Goal: Task Accomplishment & Management: Manage account settings

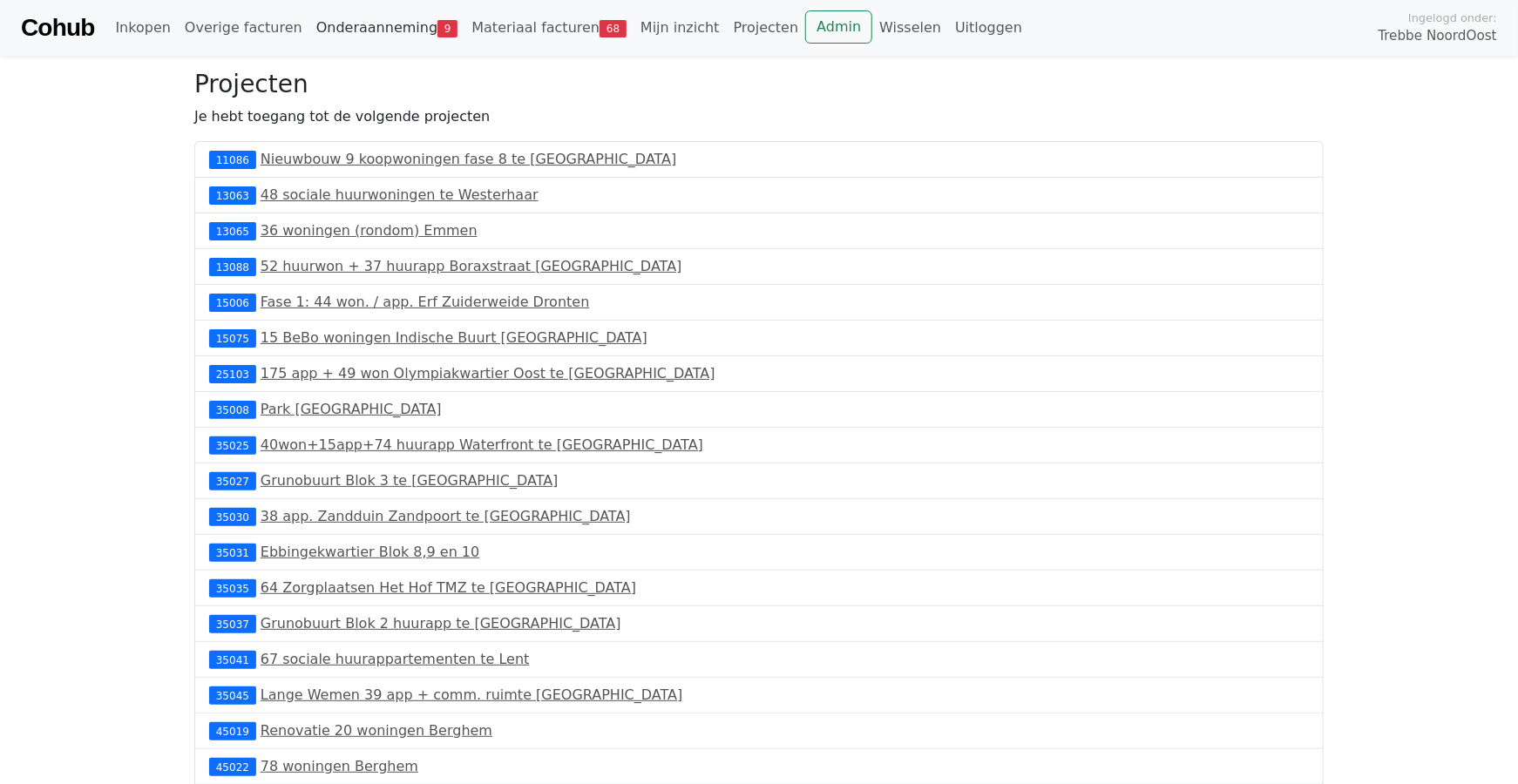
click at [399, 33] on link "Onderaanneming 9" at bounding box center [387, 28] width 156 height 34
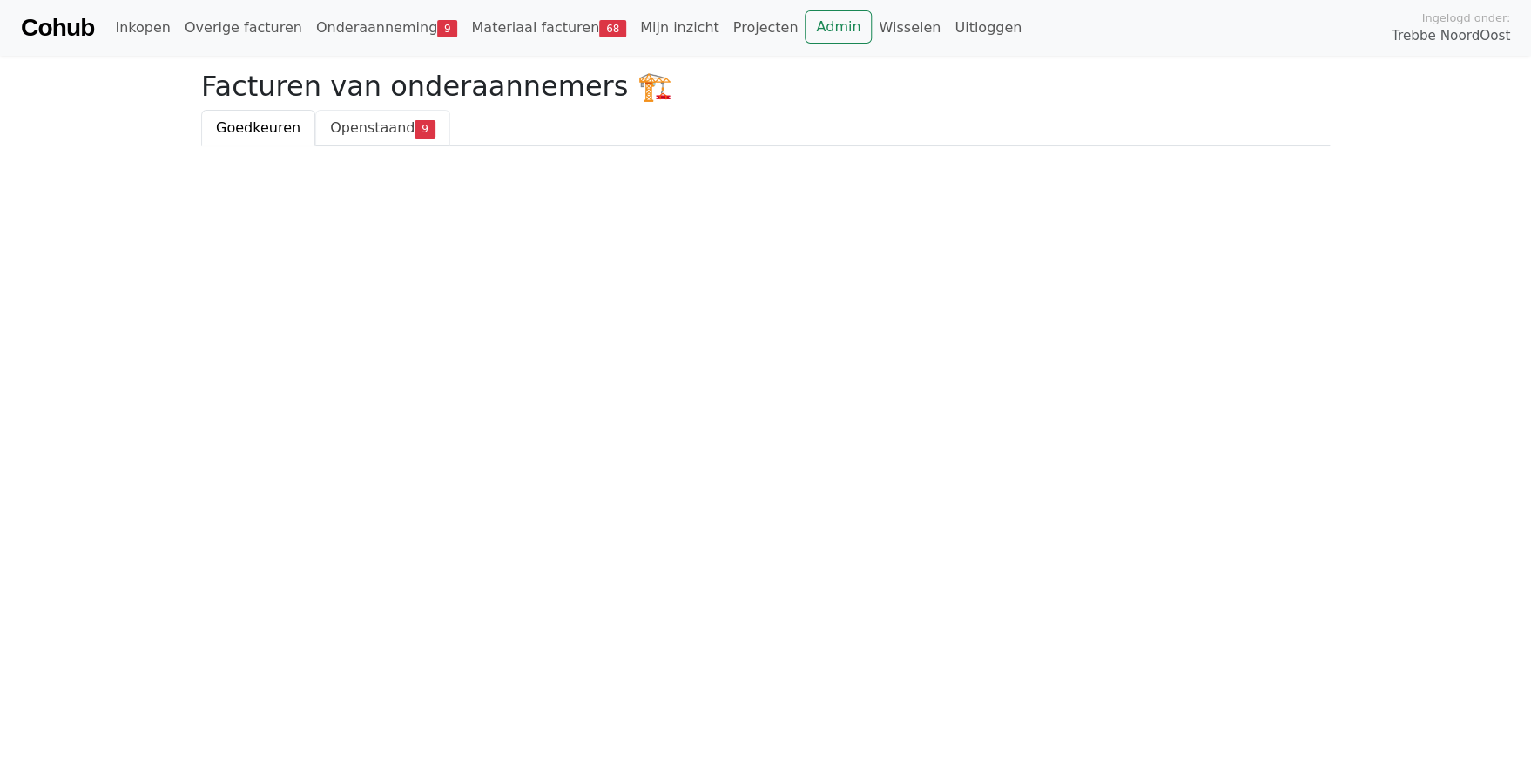
click at [330, 125] on span "Openstaand" at bounding box center [372, 128] width 84 height 16
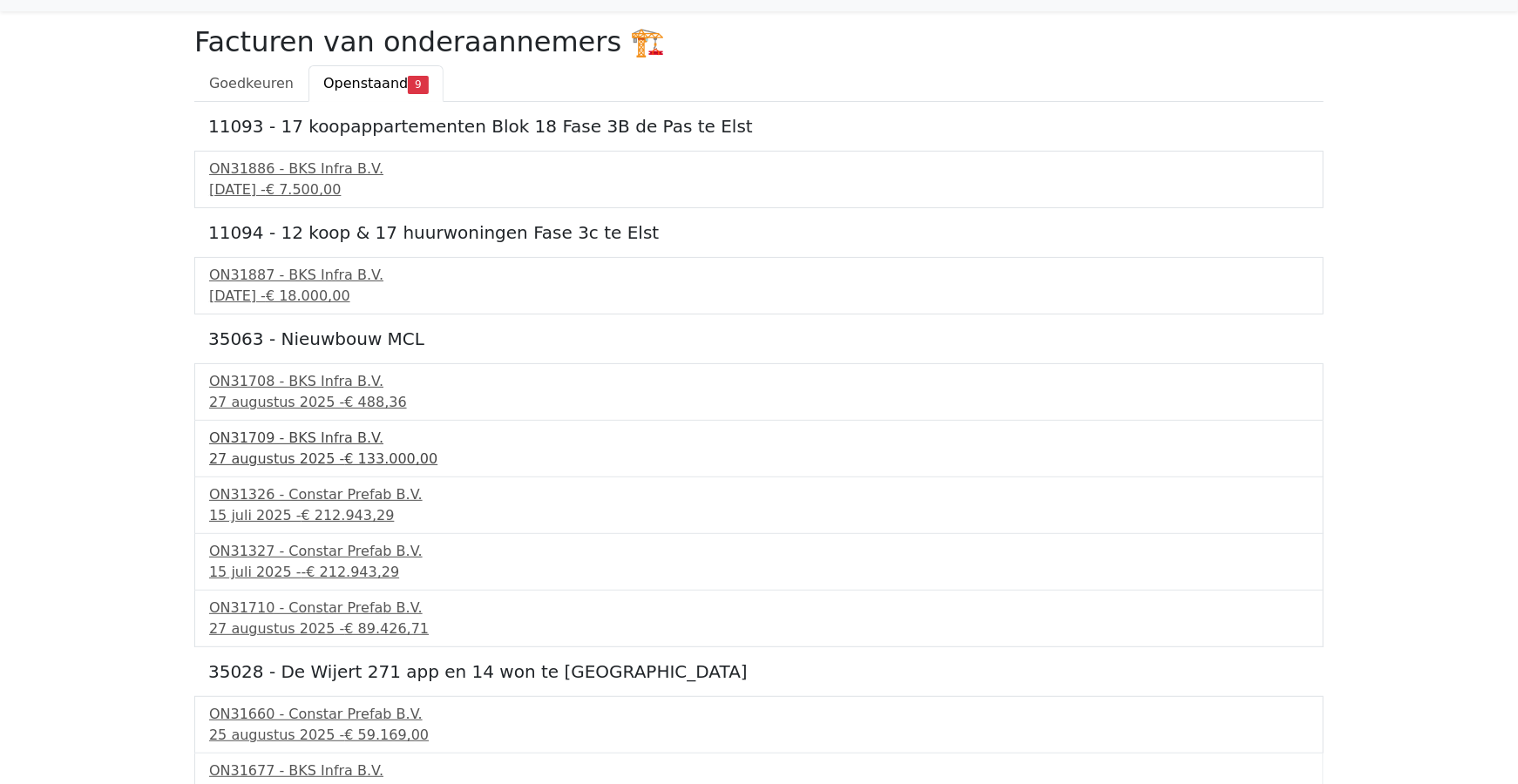
scroll to position [70, 0]
